Goal: Information Seeking & Learning: Learn about a topic

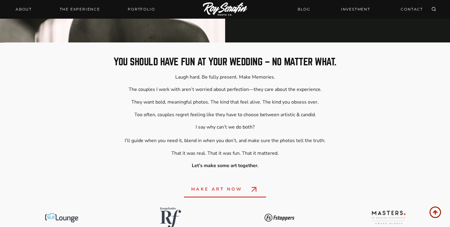
scroll to position [246, 0]
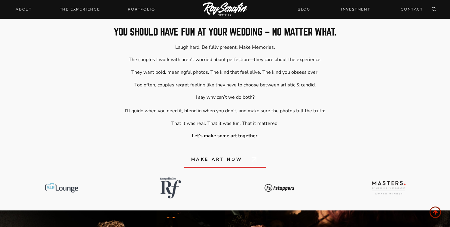
click at [230, 160] on span "Make art now" at bounding box center [216, 159] width 51 height 7
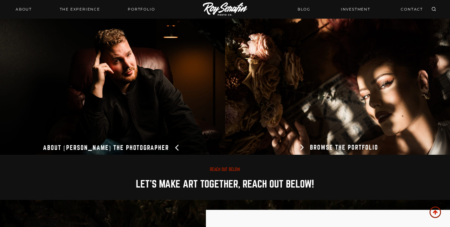
scroll to position [435, 0]
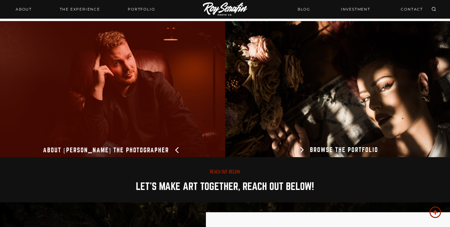
click at [158, 131] on link at bounding box center [112, 89] width 225 height 136
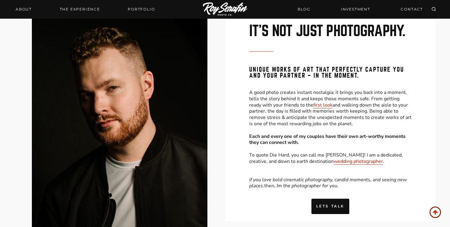
scroll to position [895, 0]
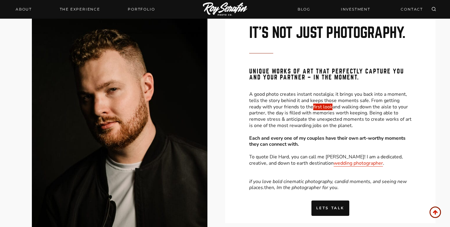
click at [314, 108] on link "first look" at bounding box center [323, 106] width 19 height 7
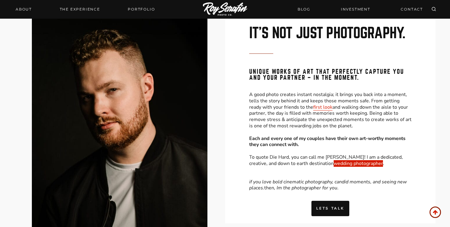
click at [334, 165] on link "wedding photographer" at bounding box center [358, 163] width 49 height 7
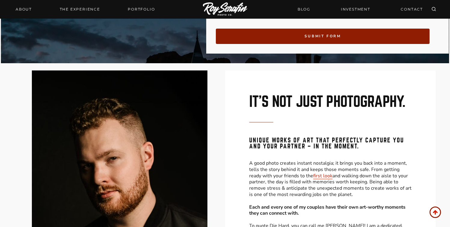
scroll to position [910, 0]
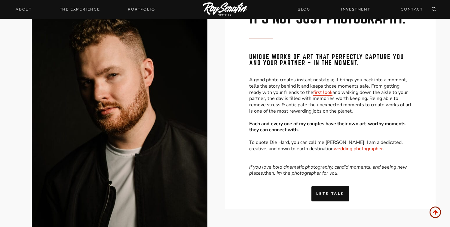
click at [236, 10] on img at bounding box center [225, 9] width 45 height 14
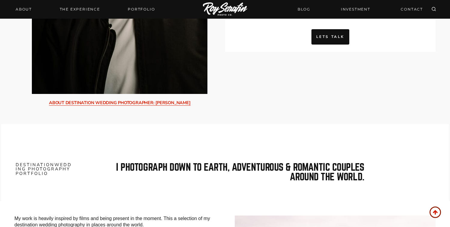
scroll to position [1066, 0]
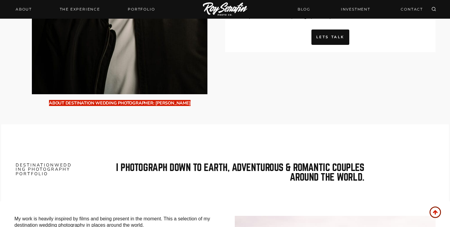
click at [147, 103] on link "About Destination Wedding Photographer: Roy Serafin" at bounding box center [120, 103] width 142 height 6
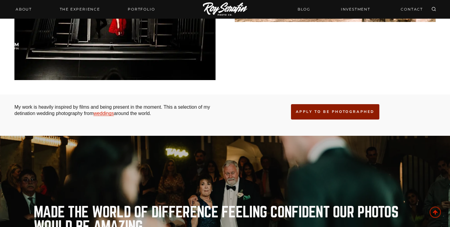
scroll to position [1493, 0]
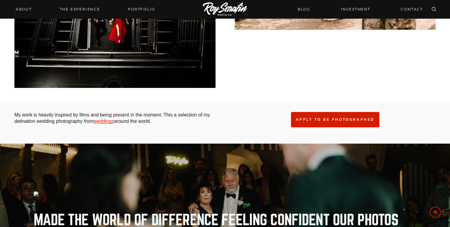
click at [328, 118] on span "apply to be photographed" at bounding box center [335, 120] width 79 height 6
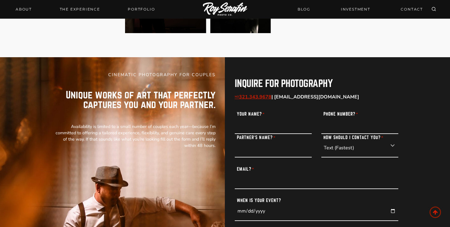
scroll to position [3734, 0]
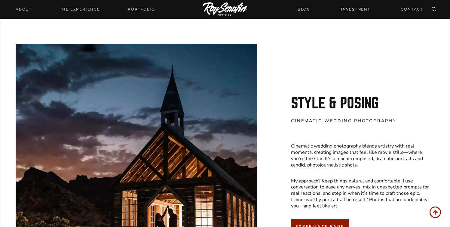
click at [268, 116] on div "Style & Posing cinematic wedding photography Cinematic wedding photography blen…" at bounding box center [225, 161] width 448 height 312
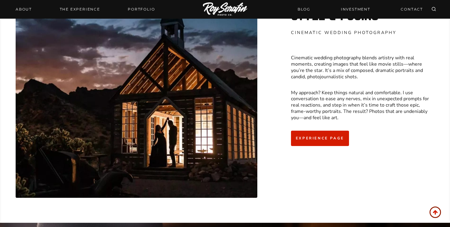
scroll to position [1877, 0]
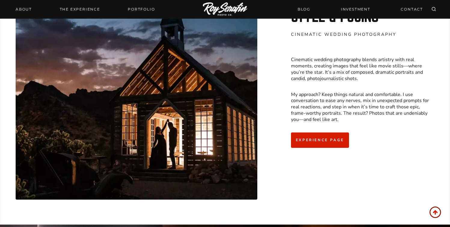
click at [317, 145] on link "Experience page" at bounding box center [320, 139] width 58 height 15
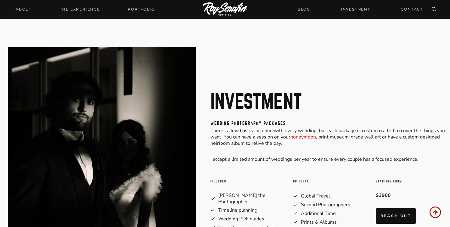
scroll to position [2453, 0]
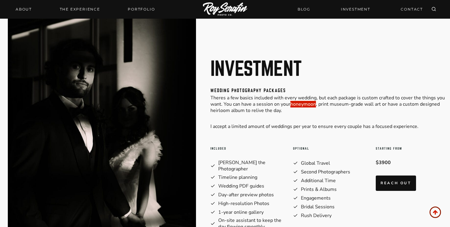
click at [297, 107] on link "honeymoon" at bounding box center [304, 104] width 26 height 7
click at [249, 113] on p "Theres a few basics included with every wedding, but each package is custom cra…" at bounding box center [330, 104] width 239 height 19
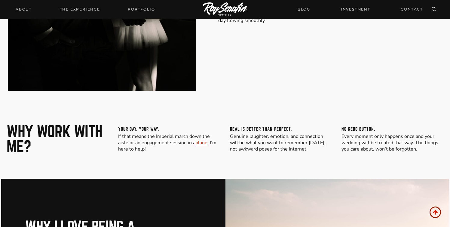
scroll to position [2675, 0]
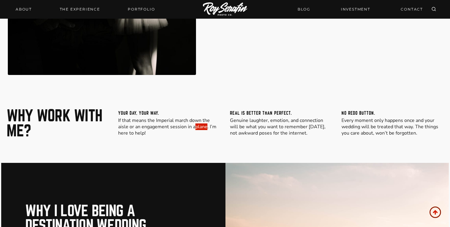
click at [202, 130] on link "plane" at bounding box center [202, 126] width 12 height 7
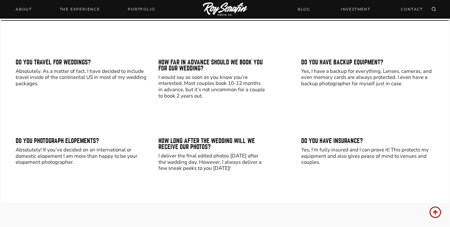
scroll to position [3540, 0]
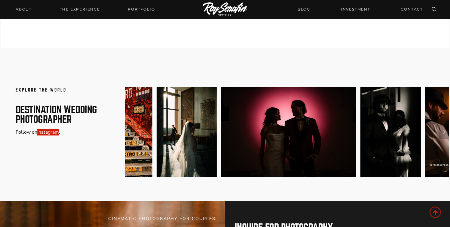
click at [48, 135] on link "instagram" at bounding box center [48, 132] width 22 height 7
